Goal: Task Accomplishment & Management: Manage account settings

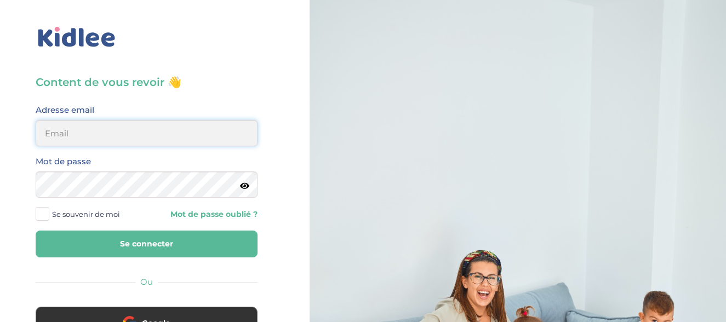
click at [154, 131] on input "email" at bounding box center [147, 133] width 222 height 26
click at [120, 246] on button "Se connecter" at bounding box center [147, 244] width 222 height 27
click at [163, 137] on input "email" at bounding box center [147, 133] width 222 height 26
type input "djenny.celian@outlook.fr"
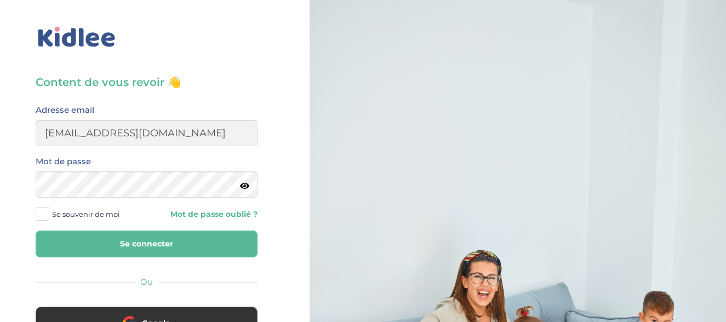
click at [141, 250] on button "Se connecter" at bounding box center [147, 244] width 222 height 27
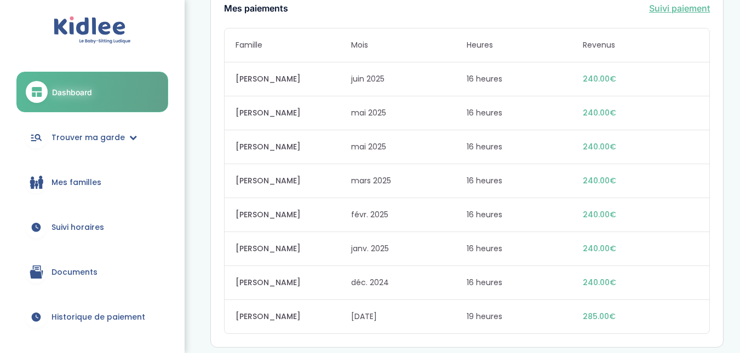
scroll to position [832, 0]
